Goal: Task Accomplishment & Management: Manage account settings

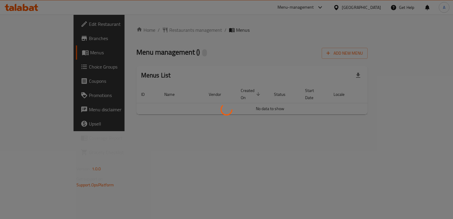
click at [25, 9] on div at bounding box center [226, 109] width 453 height 219
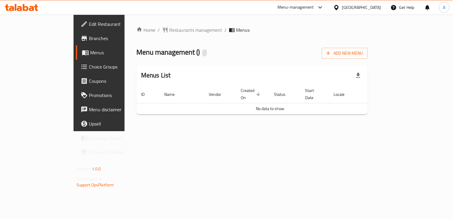
click at [33, 7] on icon at bounding box center [31, 8] width 5 height 5
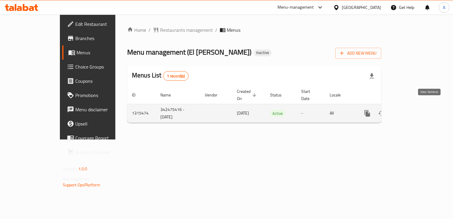
click at [418, 106] on link "enhanced table" at bounding box center [410, 113] width 14 height 14
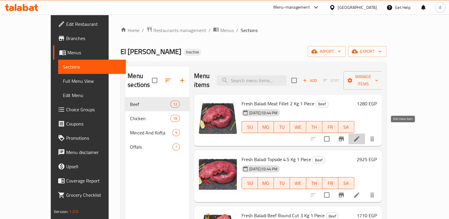
click at [360, 135] on icon at bounding box center [356, 138] width 7 height 7
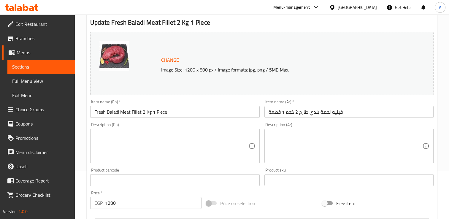
scroll to position [50, 0]
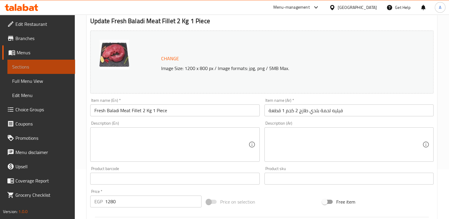
click at [41, 63] on link "Sections" at bounding box center [41, 67] width 68 height 14
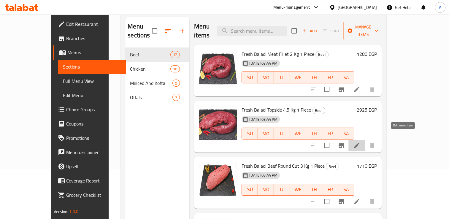
click at [359, 143] on icon at bounding box center [356, 145] width 5 height 5
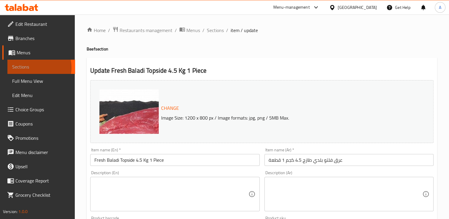
click at [34, 68] on span "Sections" at bounding box center [41, 66] width 58 height 7
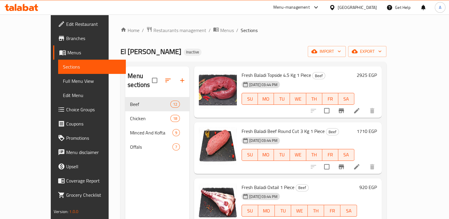
scroll to position [85, 0]
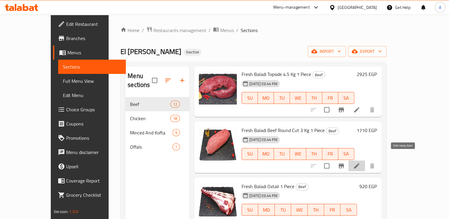
click at [360, 162] on icon at bounding box center [356, 165] width 7 height 7
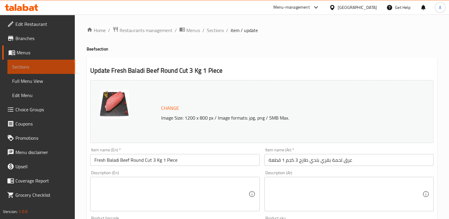
click at [40, 67] on span "Sections" at bounding box center [41, 66] width 58 height 7
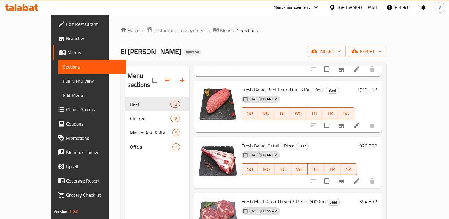
scroll to position [203, 0]
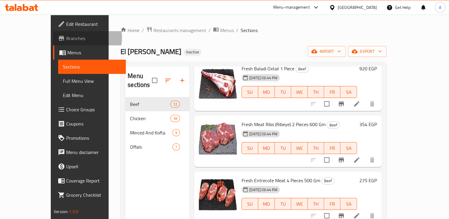
click at [66, 38] on span "Branches" at bounding box center [93, 38] width 55 height 7
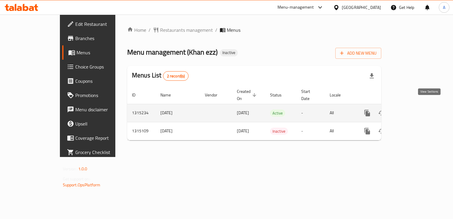
click at [414, 110] on icon "enhanced table" at bounding box center [410, 113] width 7 height 7
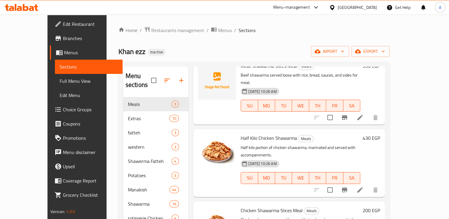
scroll to position [211, 0]
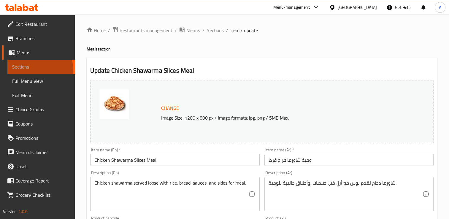
click at [39, 70] on span "Sections" at bounding box center [41, 66] width 58 height 7
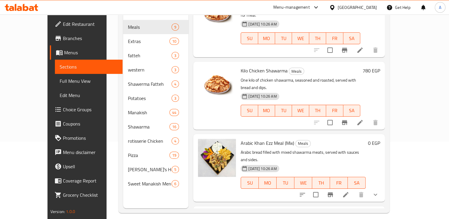
scroll to position [310, 0]
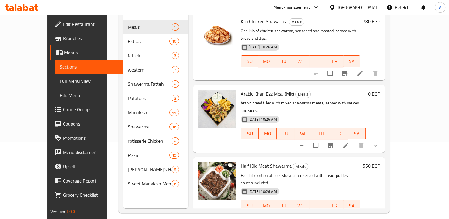
scroll to position [379, 0]
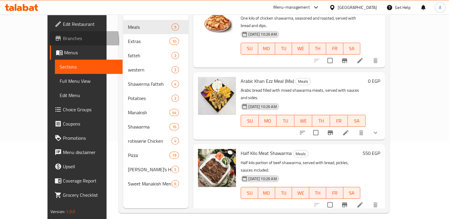
click at [63, 41] on span "Branches" at bounding box center [90, 38] width 55 height 7
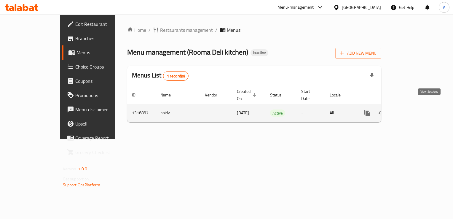
click at [414, 110] on icon "enhanced table" at bounding box center [410, 113] width 7 height 7
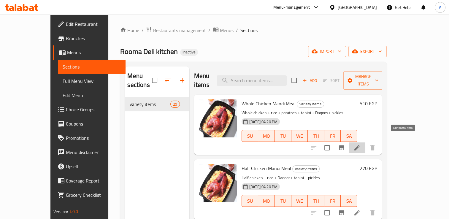
click at [361, 144] on icon at bounding box center [356, 147] width 7 height 7
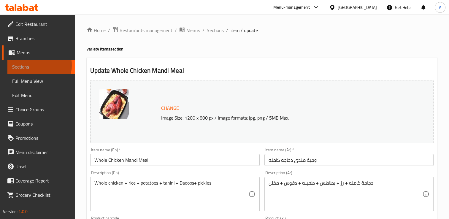
click at [36, 65] on span "Sections" at bounding box center [41, 66] width 58 height 7
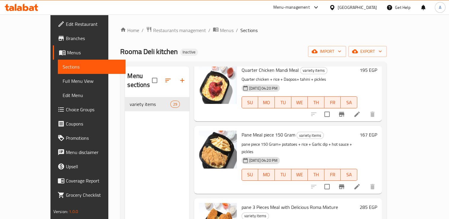
scroll to position [167, 0]
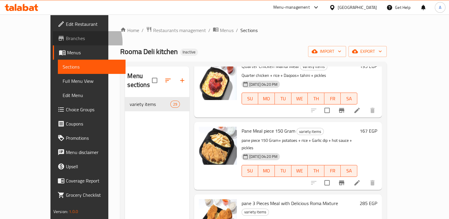
click at [66, 42] on span "Branches" at bounding box center [93, 38] width 55 height 7
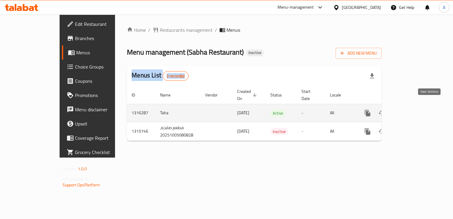
click at [414, 110] on icon "enhanced table" at bounding box center [410, 113] width 7 height 7
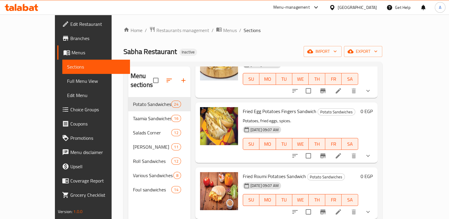
scroll to position [804, 0]
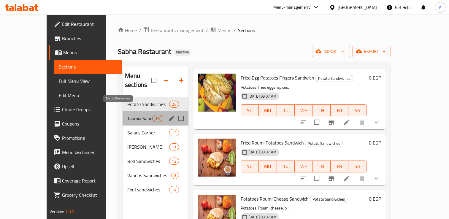
click at [127, 115] on span "Taamia Sandwiches" at bounding box center [139, 118] width 25 height 7
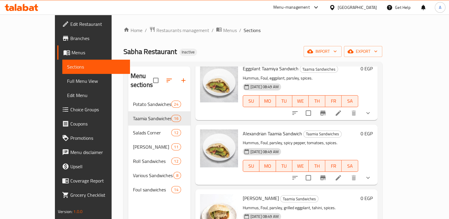
scroll to position [488, 0]
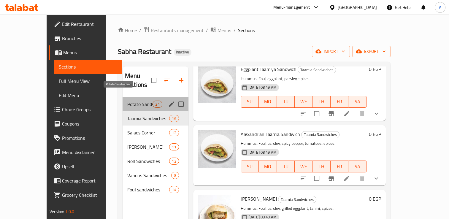
click at [127, 101] on span "Potato Sandwiches" at bounding box center [139, 104] width 25 height 7
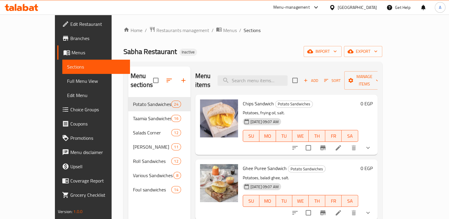
scroll to position [70, 0]
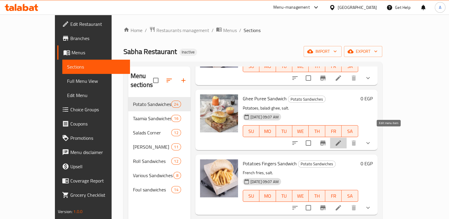
click at [342, 139] on icon at bounding box center [338, 142] width 7 height 7
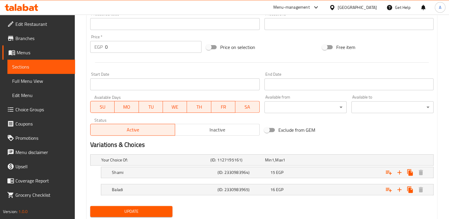
scroll to position [222, 0]
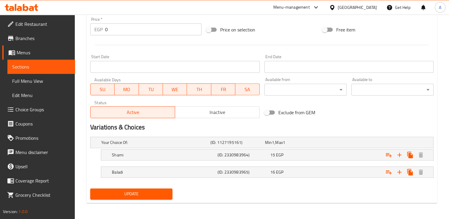
click at [26, 6] on icon at bounding box center [26, 7] width 6 height 7
